Goal: Find contact information

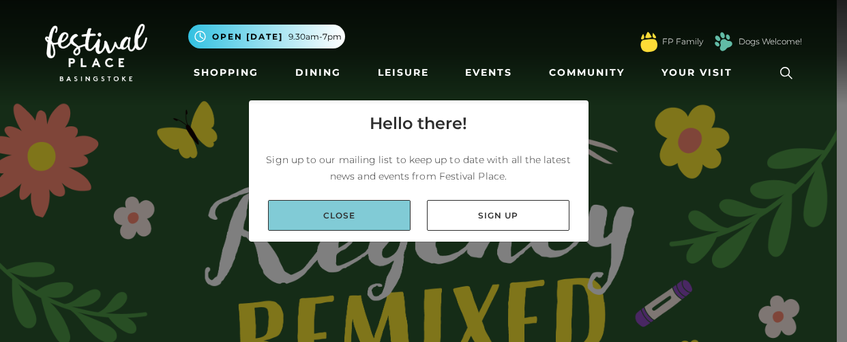
click at [331, 220] on link "Close" at bounding box center [339, 215] width 143 height 31
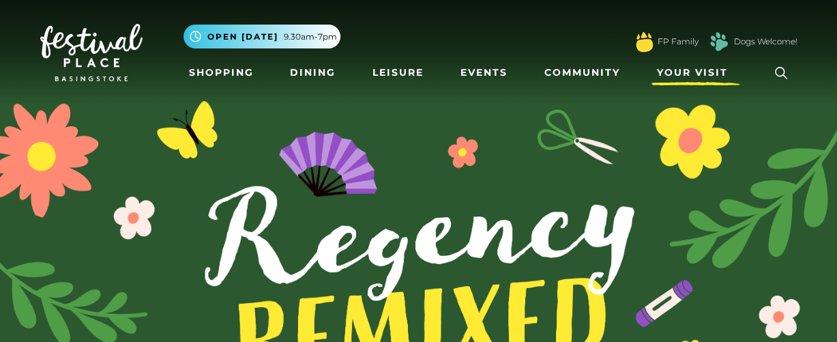
click at [686, 70] on span "Your Visit" at bounding box center [692, 72] width 71 height 14
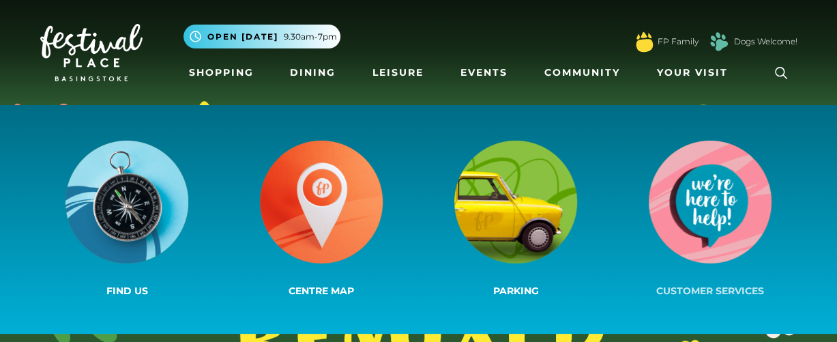
click at [707, 286] on span "Customer Services" at bounding box center [710, 290] width 108 height 12
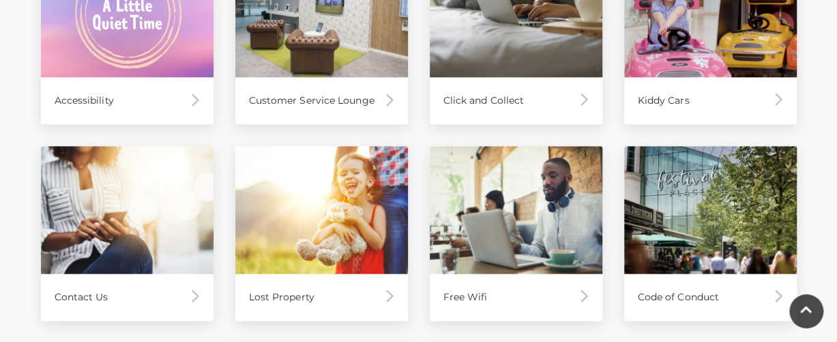
scroll to position [758, 0]
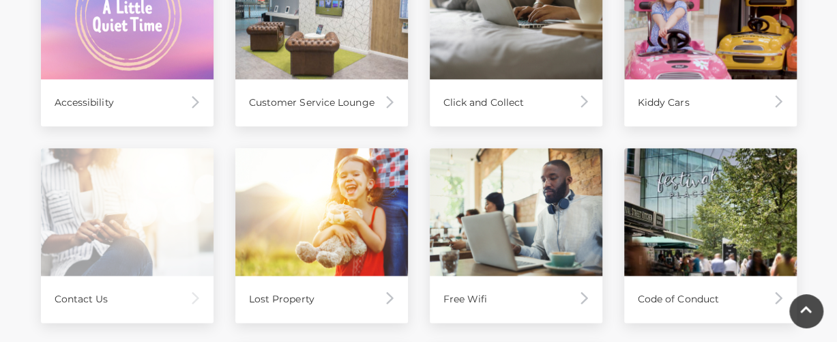
click at [81, 297] on div "Contact Us" at bounding box center [127, 298] width 173 height 47
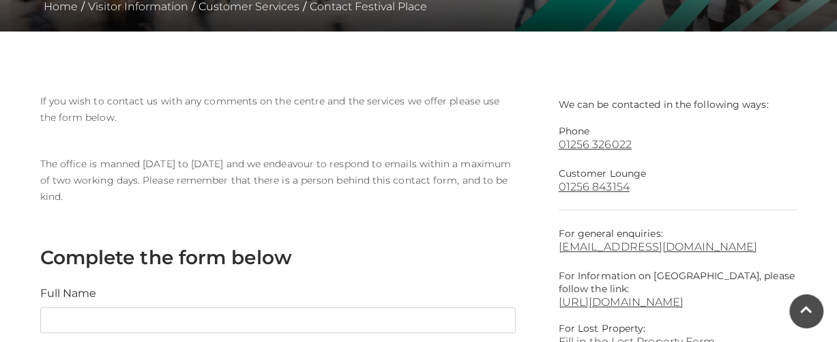
scroll to position [307, 0]
